Goal: Find contact information: Obtain details needed to contact an individual or organization

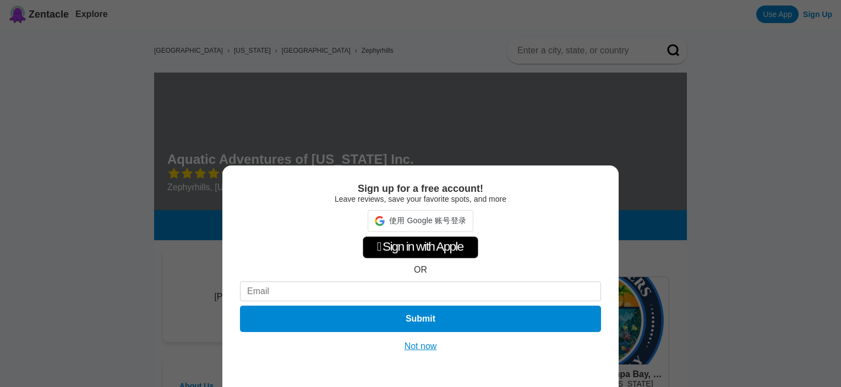
click at [432, 345] on button "Not now" at bounding box center [420, 346] width 39 height 11
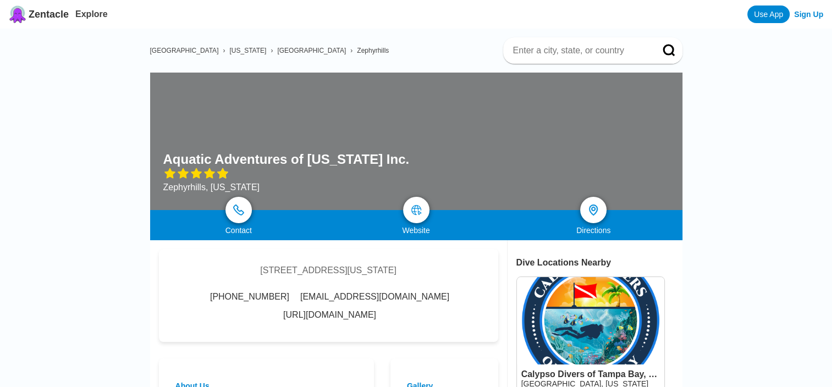
click at [361, 319] on link "[URL][DOMAIN_NAME]" at bounding box center [329, 315] width 93 height 10
drag, startPoint x: 210, startPoint y: 273, endPoint x: 451, endPoint y: 271, distance: 240.9
click at [451, 271] on div "[STREET_ADDRESS][US_STATE] [PHONE_NUMBER] [EMAIL_ADDRESS][DOMAIN_NAME] [URL][DO…" at bounding box center [328, 295] width 339 height 93
copy div "[STREET_ADDRESS][US_STATE]"
click at [242, 301] on span "[PHONE_NUMBER]" at bounding box center [249, 297] width 79 height 10
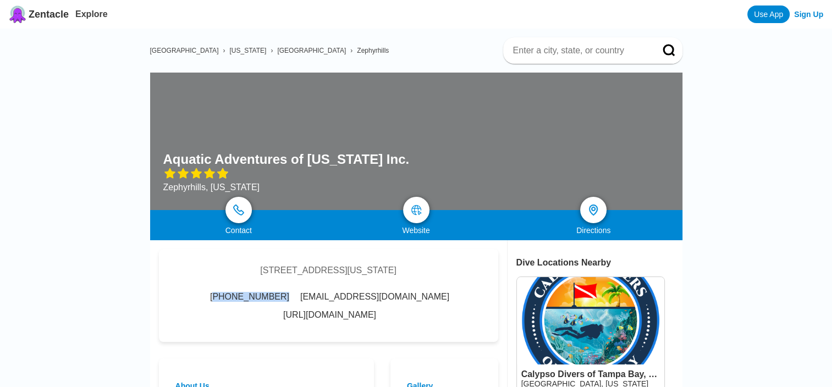
drag, startPoint x: 221, startPoint y: 302, endPoint x: 276, endPoint y: 302, distance: 55.6
click at [276, 302] on span "[PHONE_NUMBER]" at bounding box center [249, 297] width 79 height 10
click at [246, 299] on span "[PHONE_NUMBER]" at bounding box center [249, 297] width 79 height 10
